Goal: Task Accomplishment & Management: Manage account settings

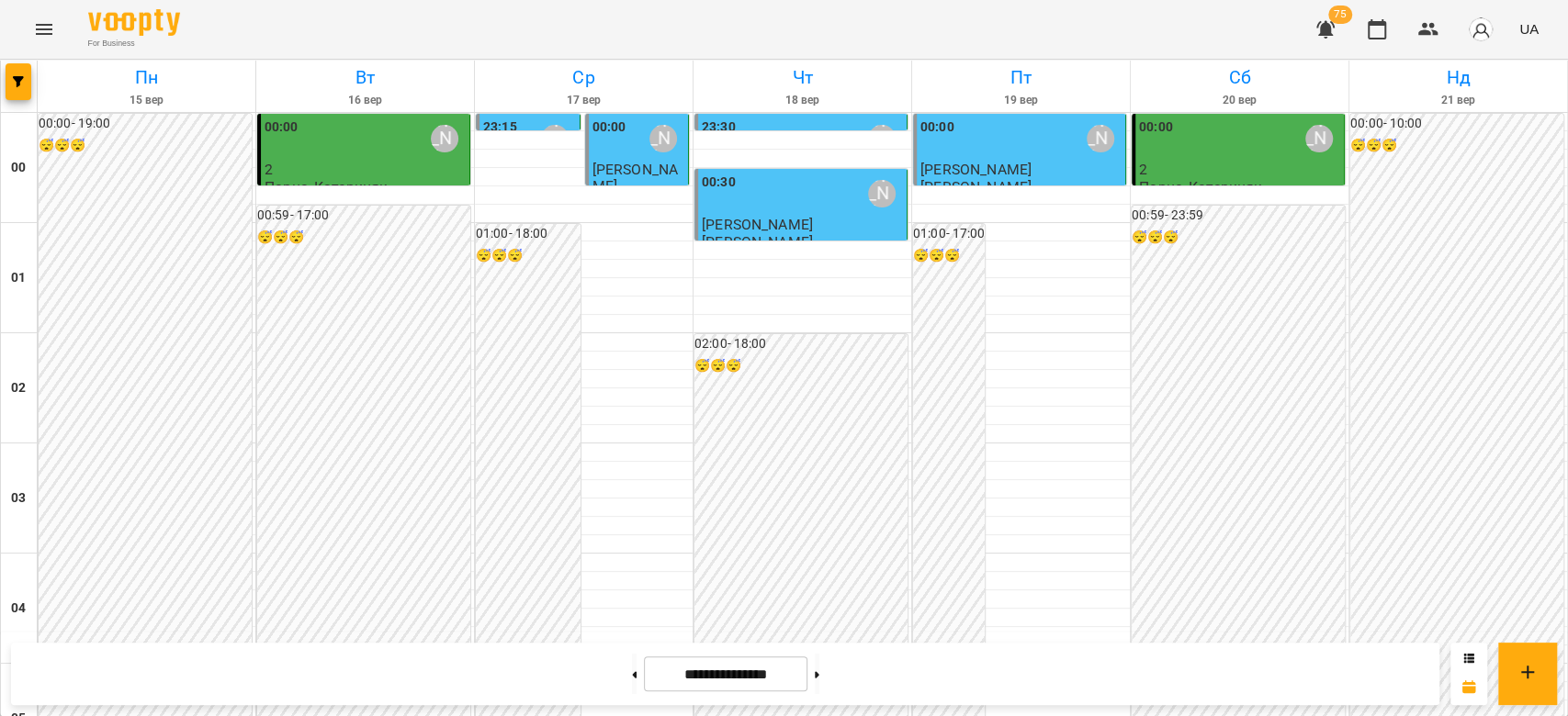
scroll to position [1590, 0]
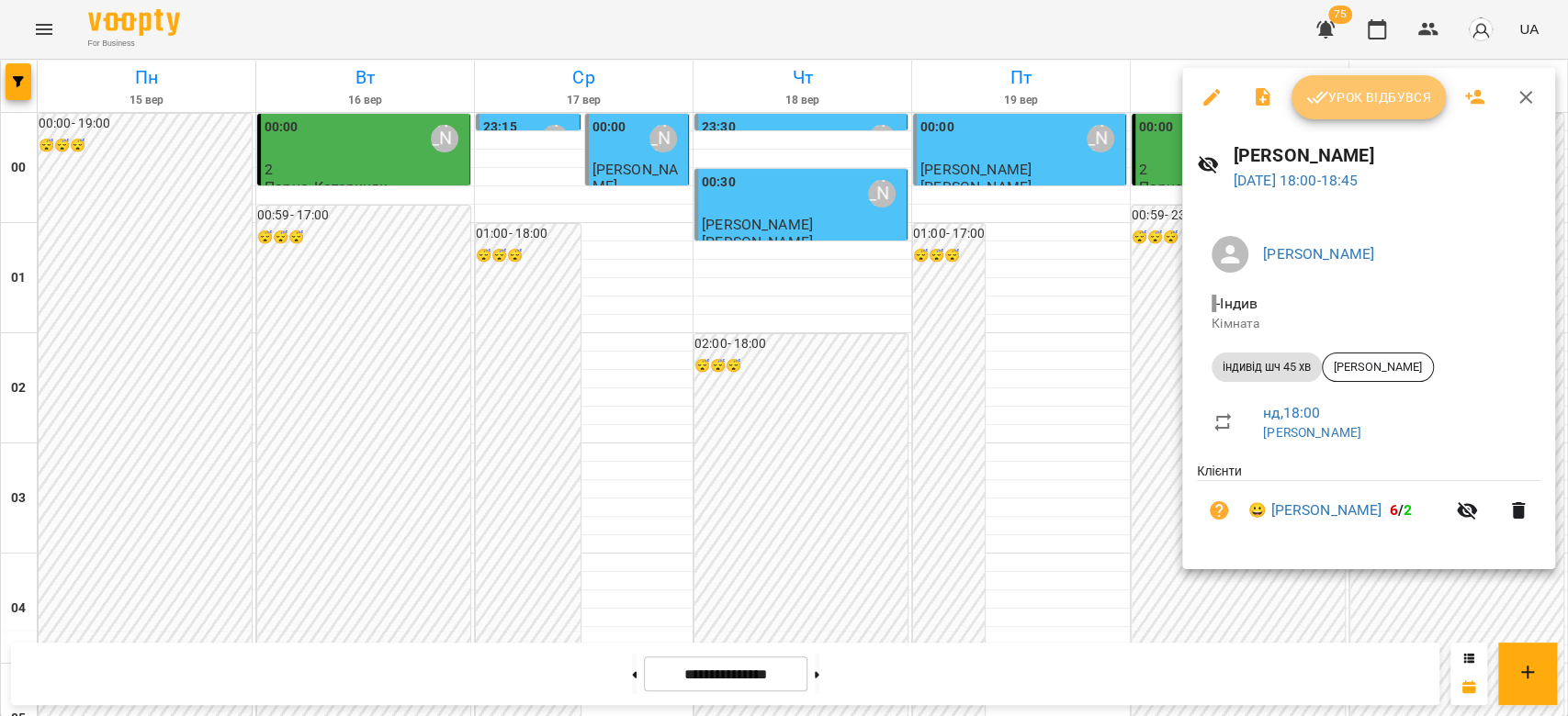
click at [1350, 95] on span "Урок відбувся" at bounding box center [1368, 97] width 125 height 22
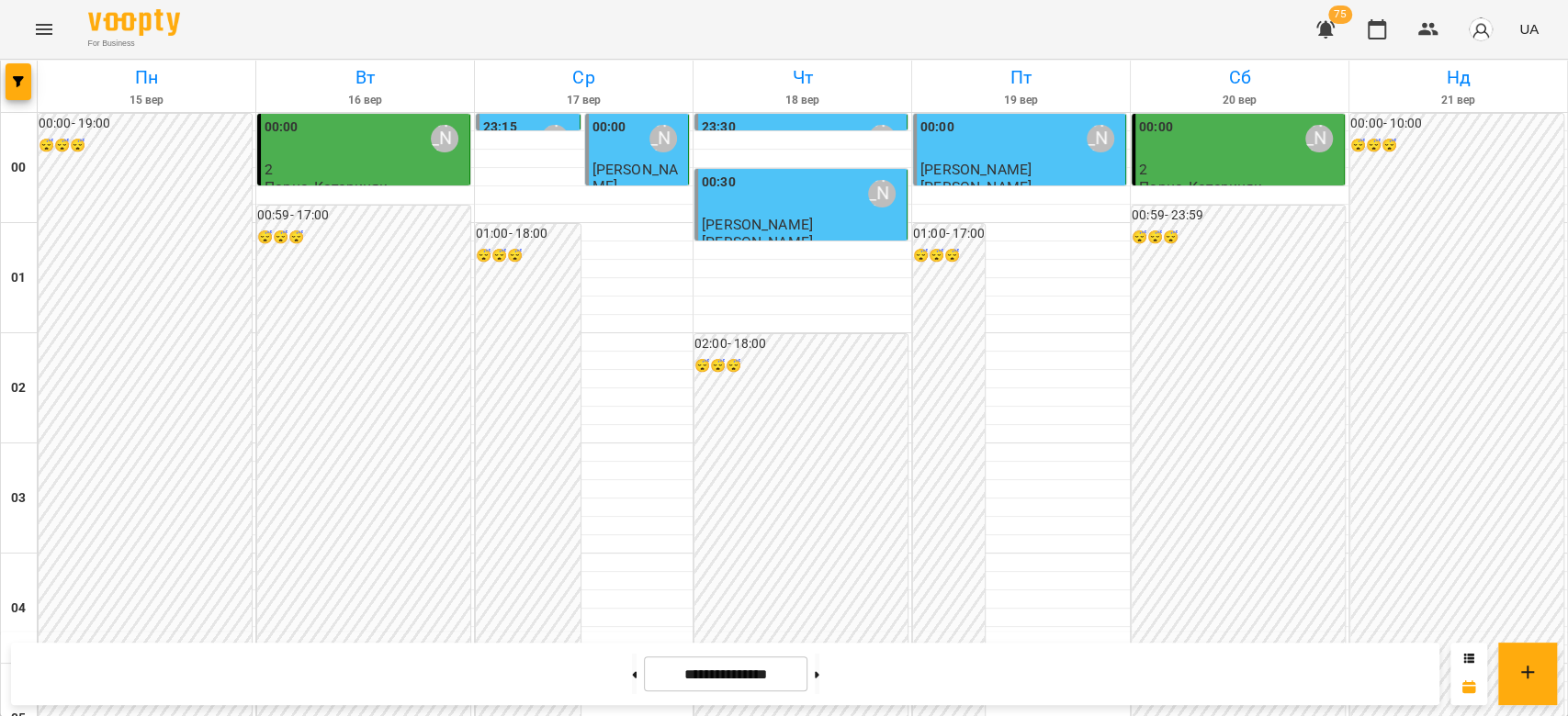
scroll to position [2122, 0]
click at [819, 677] on icon at bounding box center [816, 674] width 5 height 7
type input "**********"
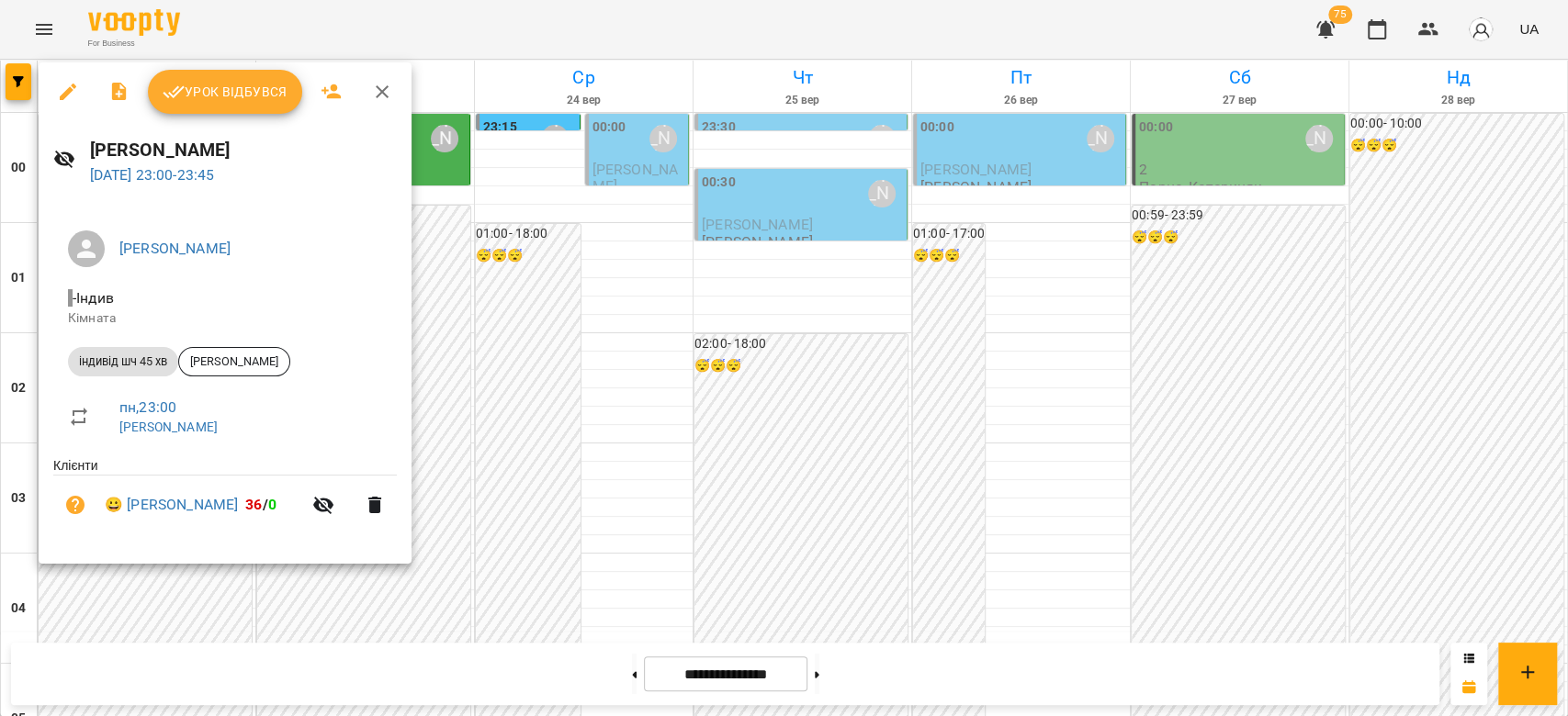
click at [570, 421] on div at bounding box center [784, 358] width 1568 height 716
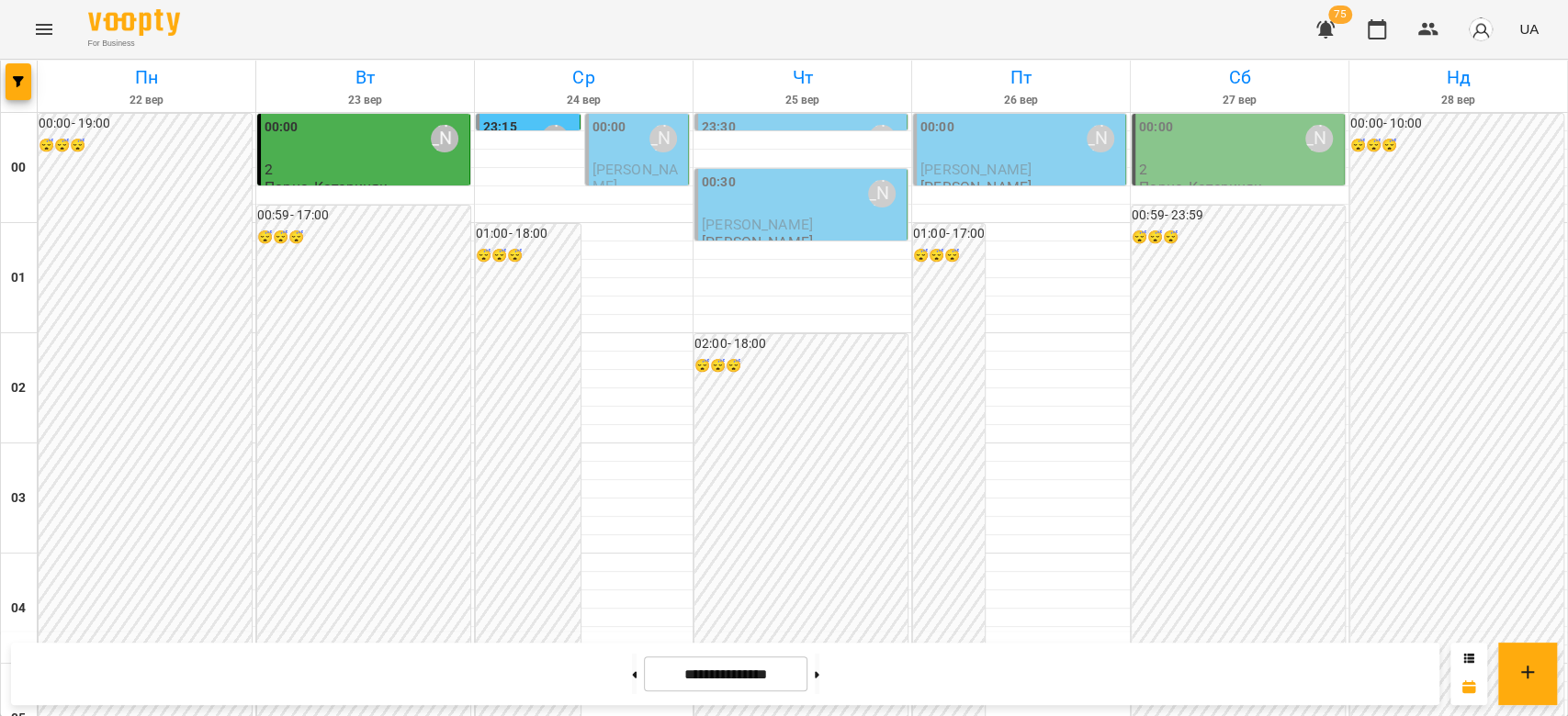
scroll to position [0, 0]
